Goal: Task Accomplishment & Management: Manage account settings

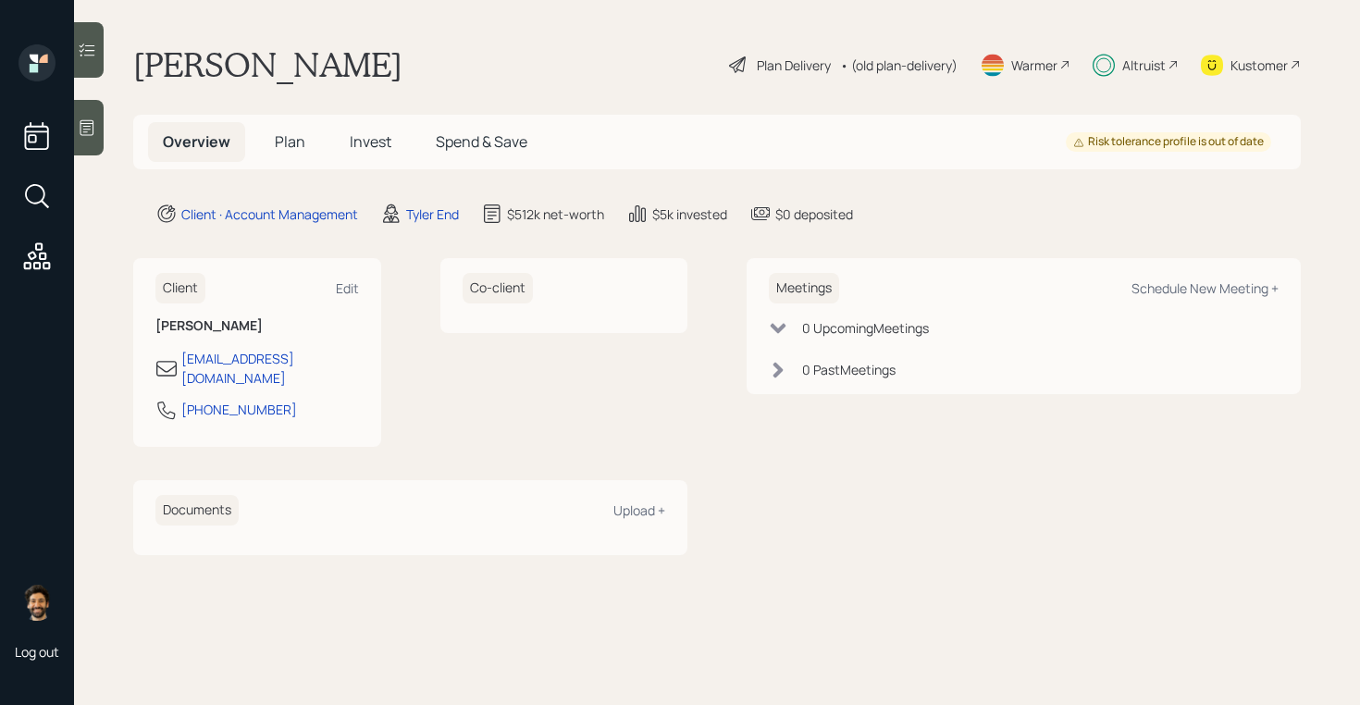
click at [368, 153] on h5 "Invest" at bounding box center [370, 142] width 71 height 40
